Goal: Book appointment/travel/reservation

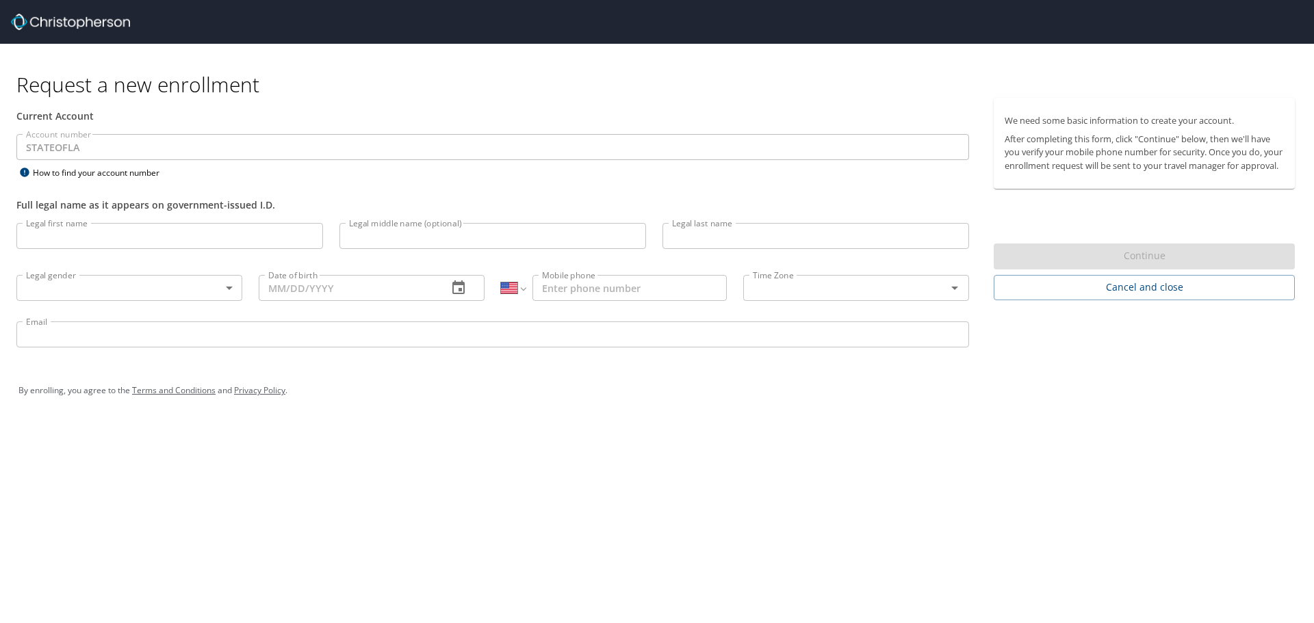
select select "US"
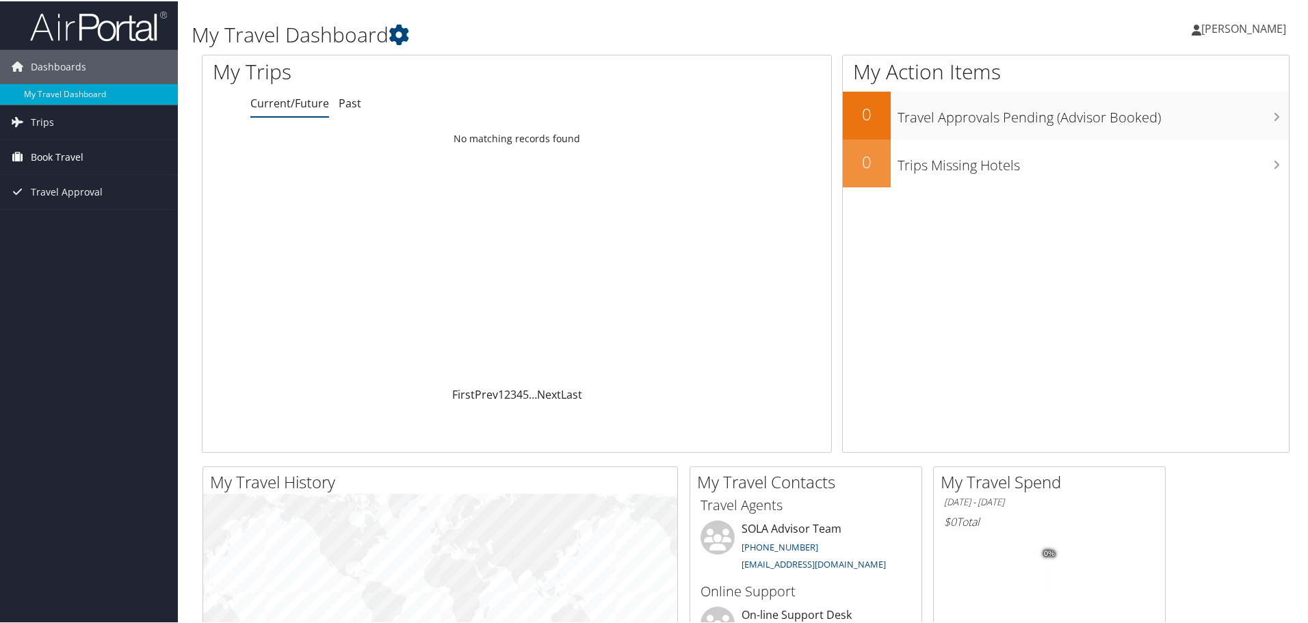
click at [55, 153] on span "Book Travel" at bounding box center [57, 156] width 53 height 34
click at [66, 224] on link "Book/Manage Online Trips" at bounding box center [89, 224] width 178 height 21
